Goal: Information Seeking & Learning: Learn about a topic

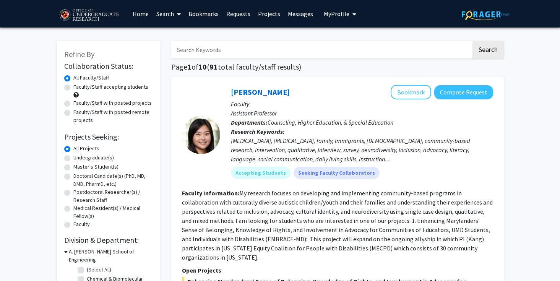
click at [220, 50] on input "Search Keywords" at bounding box center [321, 50] width 300 height 18
type input "computer science"
click at [473, 41] on button "Search" at bounding box center [488, 50] width 31 height 18
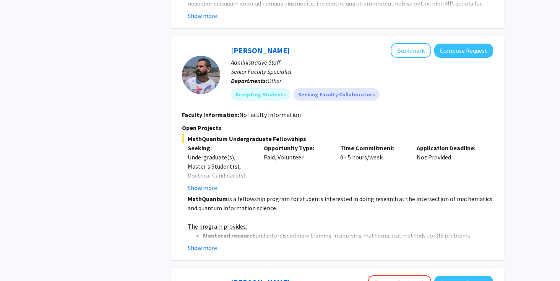
scroll to position [674, 0]
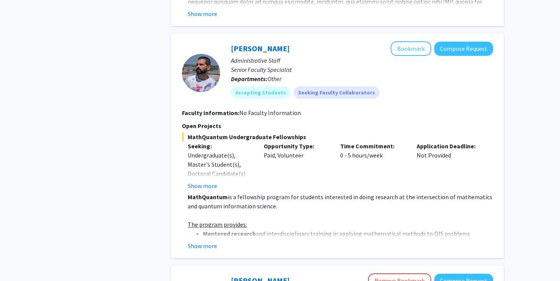
click at [252, 234] on strong "Mentored research" at bounding box center [229, 234] width 53 height 8
click at [208, 247] on button "Show more" at bounding box center [202, 245] width 29 height 9
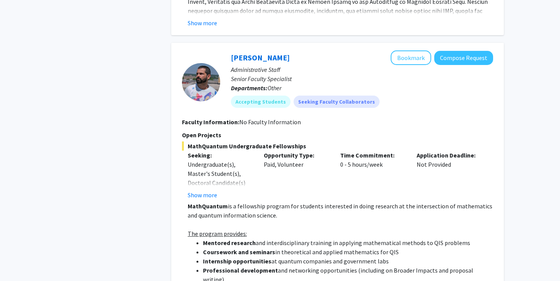
scroll to position [664, 0]
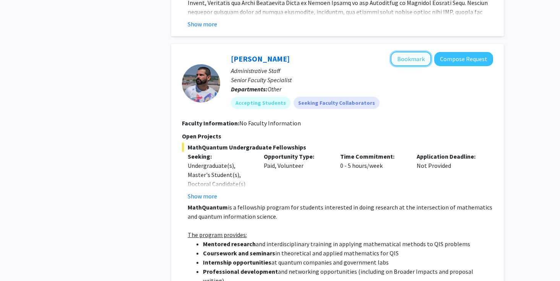
click at [410, 61] on button "Bookmark" at bounding box center [411, 59] width 41 height 15
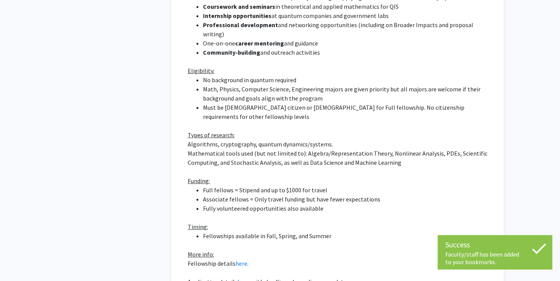
scroll to position [1009, 0]
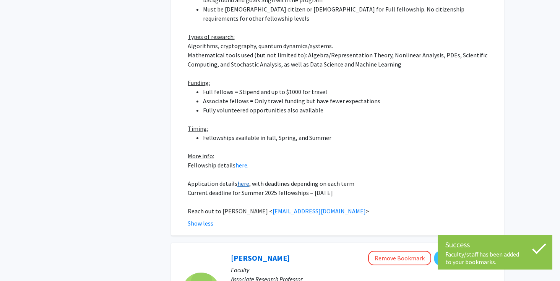
click at [243, 180] on link "here" at bounding box center [244, 184] width 12 height 8
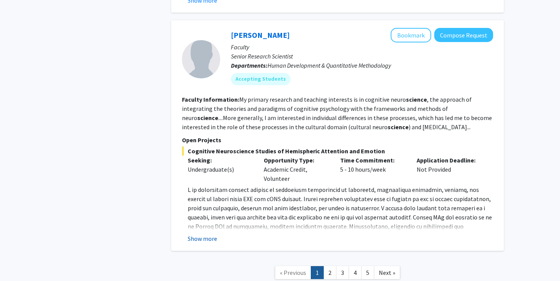
scroll to position [2622, 0]
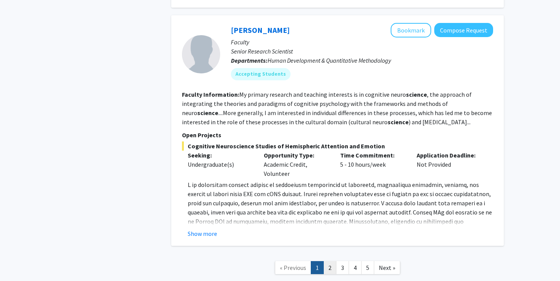
click at [327, 261] on link "2" at bounding box center [330, 267] width 13 height 13
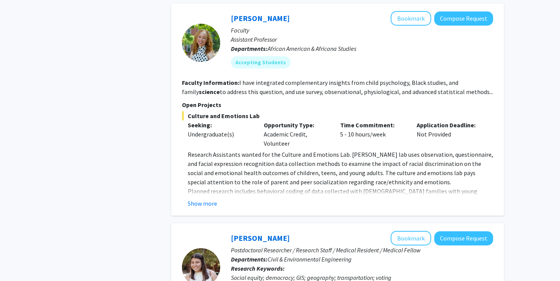
scroll to position [623, 0]
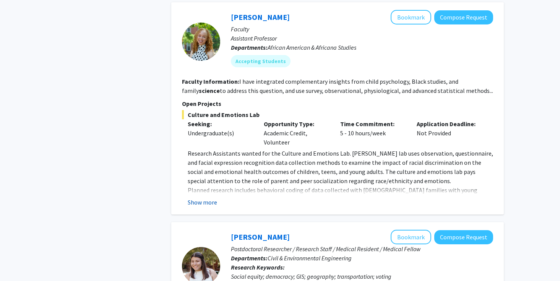
click at [205, 198] on button "Show more" at bounding box center [202, 202] width 29 height 9
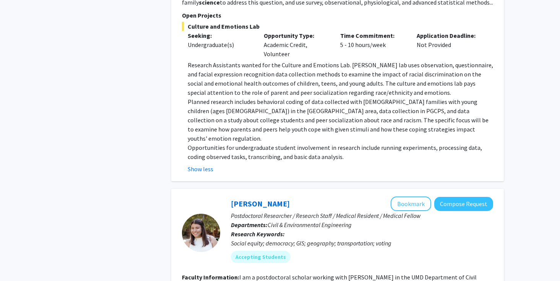
scroll to position [713, 0]
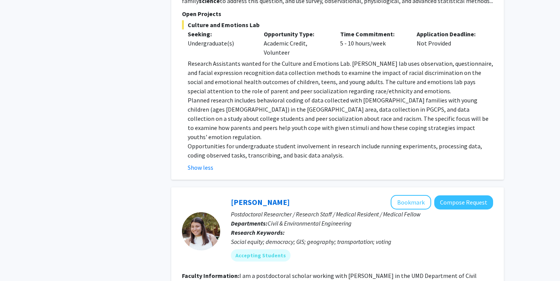
drag, startPoint x: 182, startPoint y: 166, endPoint x: 170, endPoint y: 169, distance: 12.8
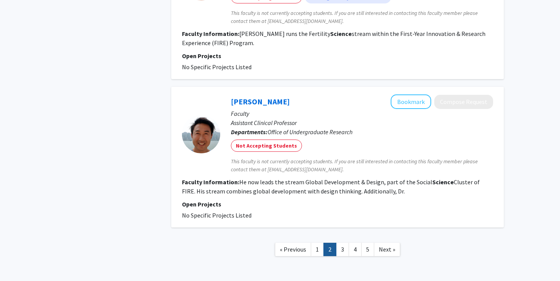
scroll to position [1907, 0]
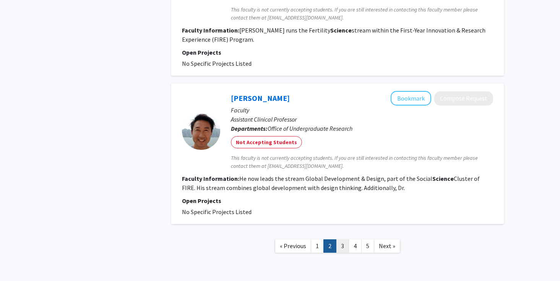
click at [340, 239] on link "3" at bounding box center [342, 245] width 13 height 13
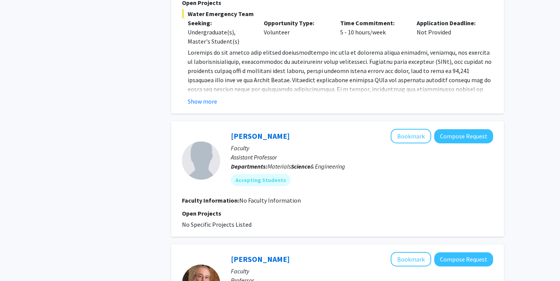
scroll to position [1444, 0]
